Goal: Information Seeking & Learning: Learn about a topic

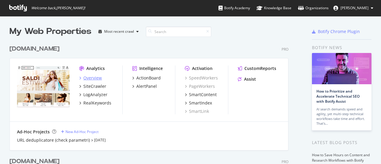
scroll to position [159, 372]
click at [100, 95] on div "LogAnalyzer" at bounding box center [95, 95] width 24 height 6
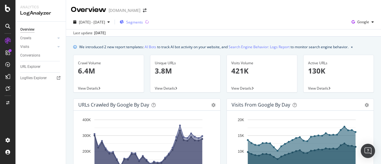
click at [142, 21] on span "Segments" at bounding box center [134, 22] width 17 height 5
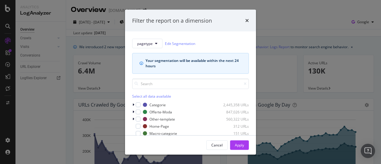
scroll to position [30, 0]
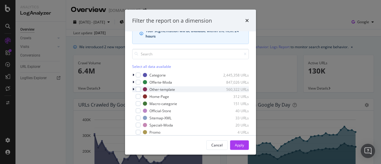
click at [132, 88] on icon "modal" at bounding box center [133, 89] width 2 height 4
click at [248, 21] on icon "times" at bounding box center [247, 20] width 4 height 5
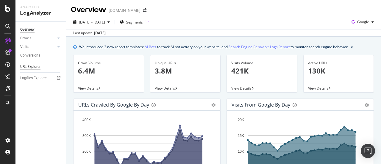
click at [32, 68] on div "URL Explorer" at bounding box center [30, 67] width 20 height 6
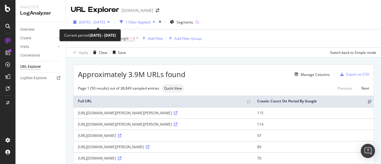
click at [102, 21] on span "[DATE] - [DATE]" at bounding box center [92, 22] width 26 height 5
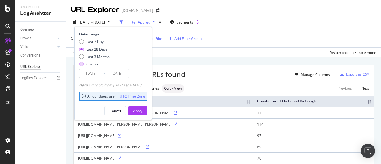
click at [92, 65] on div "Custom" at bounding box center [92, 64] width 13 height 5
click at [91, 73] on input "[DATE]" at bounding box center [91, 73] width 24 height 8
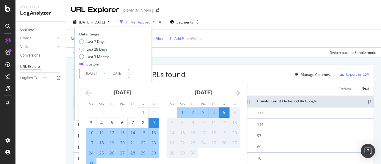
click at [90, 93] on icon "Move backward to switch to the previous month." at bounding box center [89, 92] width 6 height 7
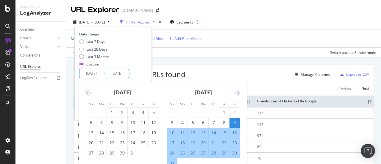
click at [90, 93] on icon "Move backward to switch to the previous month." at bounding box center [89, 92] width 6 height 7
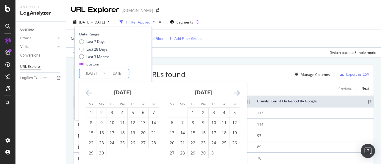
click at [90, 93] on icon "Move backward to switch to the previous month." at bounding box center [89, 92] width 6 height 7
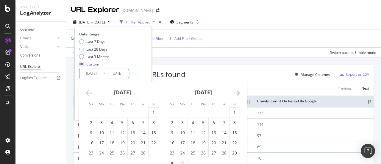
click at [90, 93] on icon "Move backward to switch to the previous month." at bounding box center [89, 92] width 6 height 7
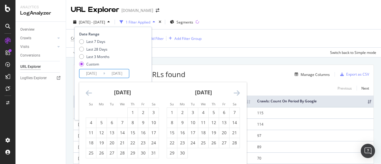
click at [90, 93] on icon "Move backward to switch to the previous month." at bounding box center [89, 92] width 6 height 7
click at [87, 94] on icon "Move backward to switch to the previous month." at bounding box center [89, 92] width 6 height 7
click at [99, 110] on div "1" at bounding box center [101, 112] width 10 height 6
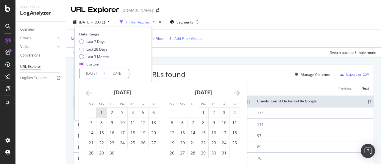
type input "[DATE]"
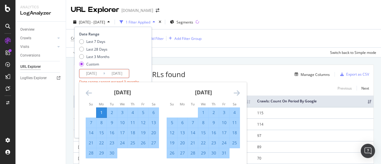
click at [112, 154] on div "30" at bounding box center [112, 153] width 10 height 6
type input "[DATE]"
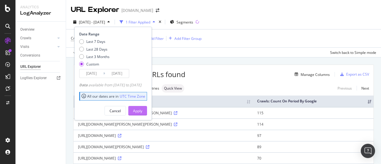
click at [142, 114] on div "Apply" at bounding box center [137, 110] width 9 height 9
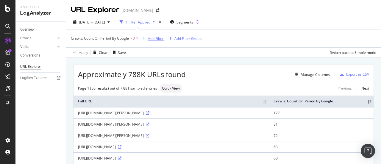
click at [155, 37] on div "Add Filter" at bounding box center [156, 38] width 16 height 5
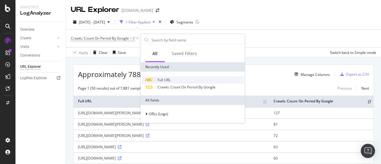
click at [163, 79] on span "Full URL" at bounding box center [163, 79] width 13 height 5
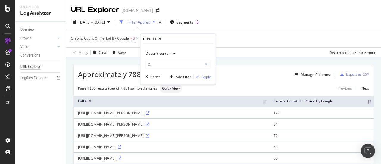
click at [168, 56] on span "Doesn't contain" at bounding box center [158, 53] width 26 height 5
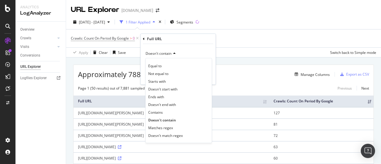
drag, startPoint x: 158, startPoint y: 109, endPoint x: 160, endPoint y: 104, distance: 6.5
click at [158, 109] on span "Contains" at bounding box center [155, 111] width 15 height 5
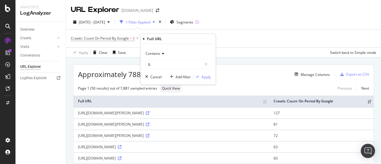
click at [209, 48] on div "Contains & Cancel Add filter Apply" at bounding box center [177, 64] width 75 height 40
type input "/modalab/"
click at [205, 74] on div "Apply" at bounding box center [205, 76] width 9 height 5
